Goal: Navigation & Orientation: Find specific page/section

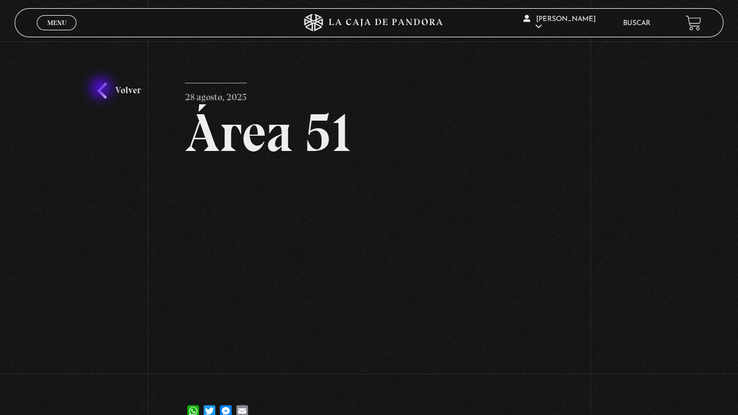
click at [147, 94] on div "Volver 28 agosto, 2025 Área 51 WhatsApp Twitter Messenger Email" at bounding box center [369, 239] width 738 height 397
click at [130, 89] on link "Volver" at bounding box center [118, 91] width 43 height 16
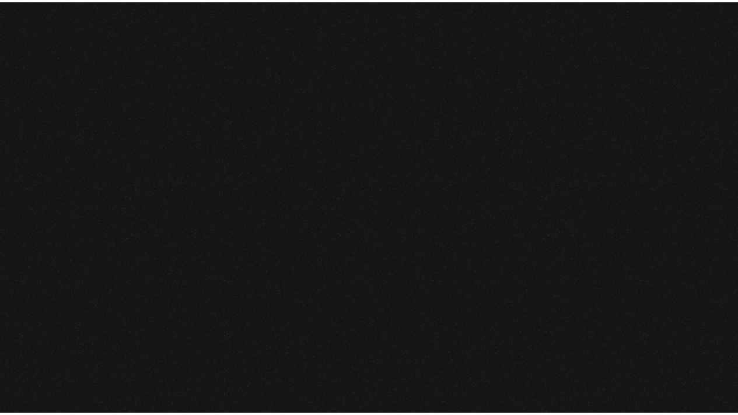
scroll to position [700, 0]
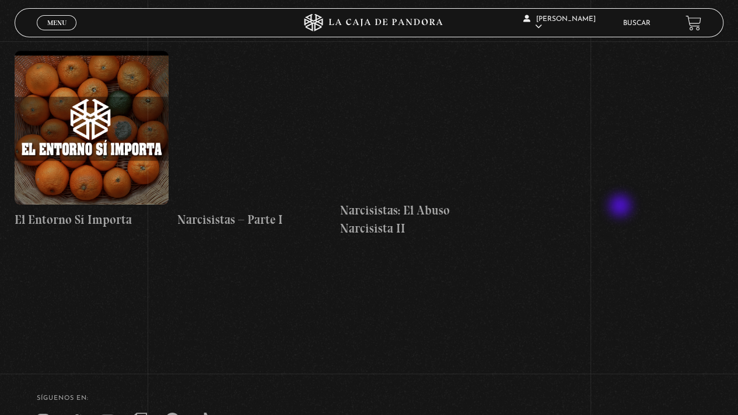
scroll to position [4720, 0]
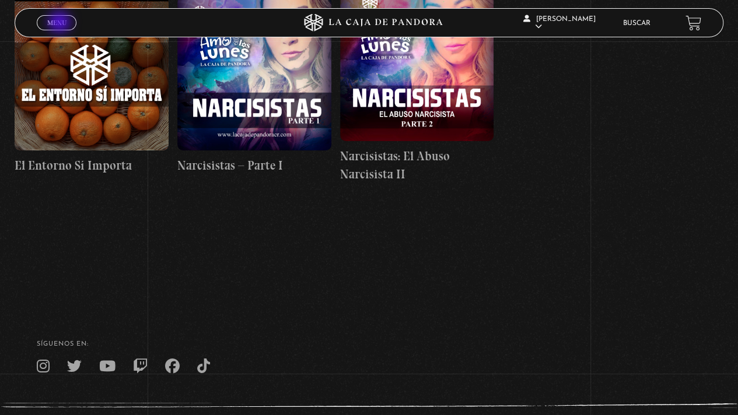
click at [61, 23] on span "Menu" at bounding box center [56, 22] width 19 height 7
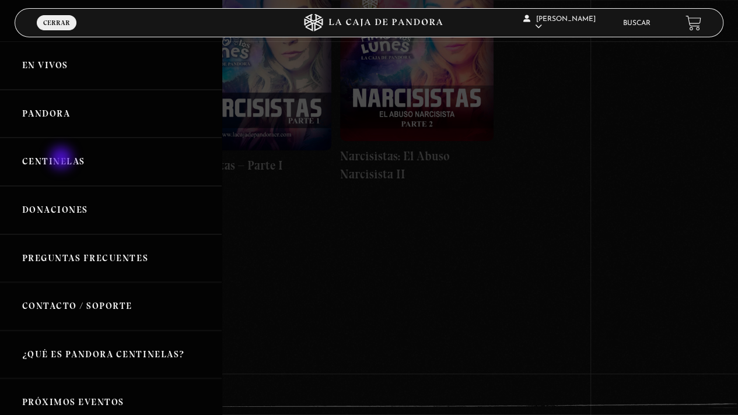
click at [62, 159] on link "Centinelas" at bounding box center [111, 162] width 222 height 48
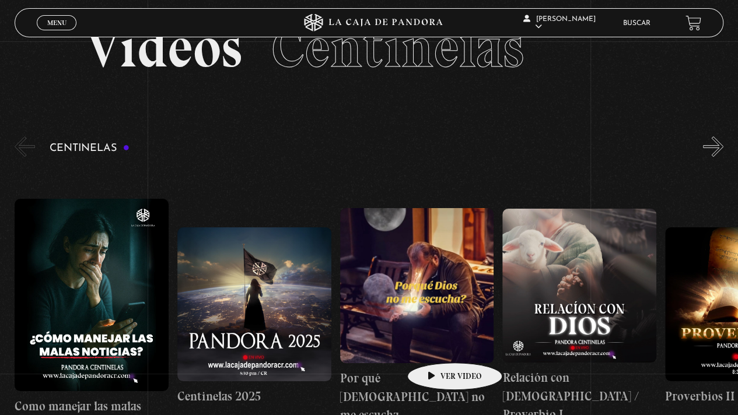
scroll to position [117, 0]
